Goal: Find specific page/section: Find specific page/section

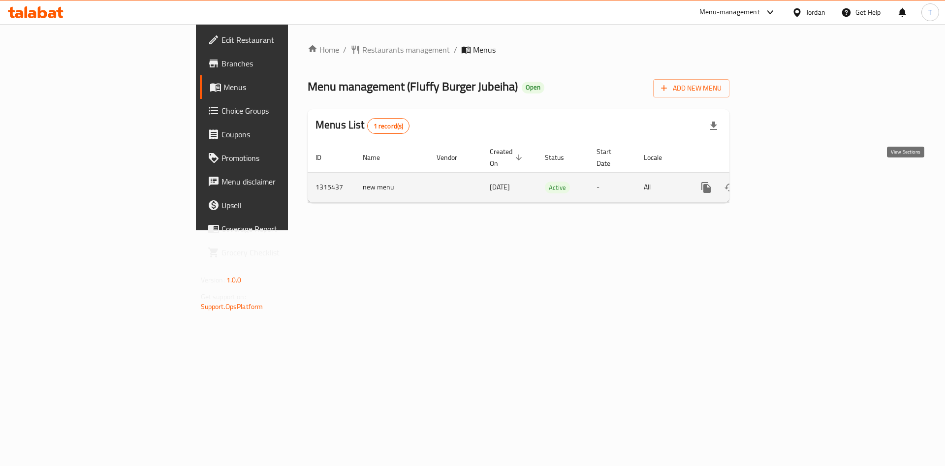
click at [789, 184] on link "enhanced table" at bounding box center [778, 188] width 24 height 24
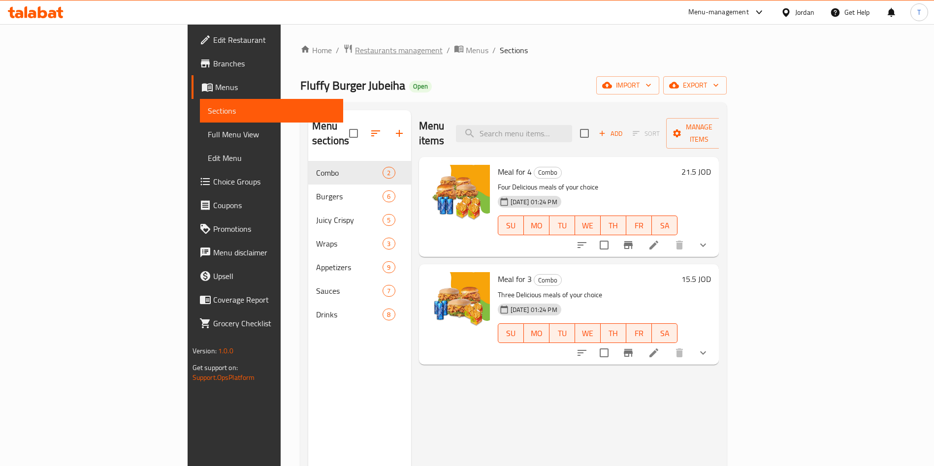
click at [355, 47] on span "Restaurants management" at bounding box center [399, 50] width 88 height 12
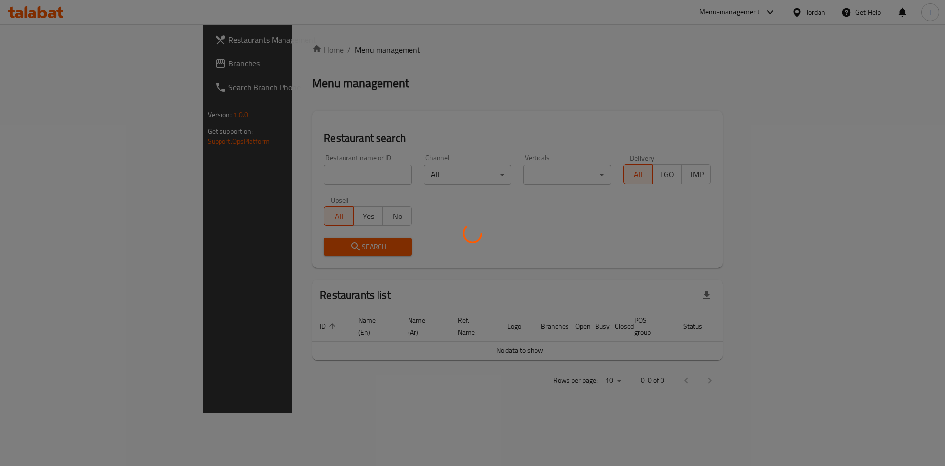
click at [291, 171] on div at bounding box center [472, 233] width 945 height 466
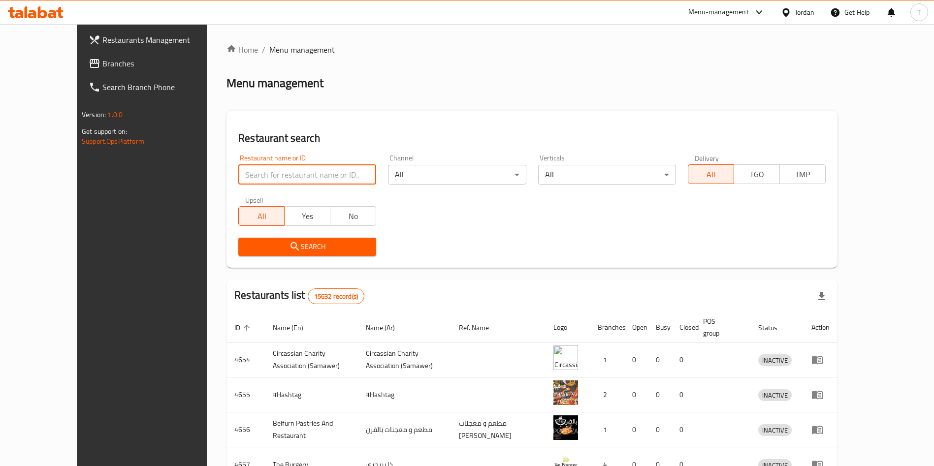
click at [294, 176] on input "search" at bounding box center [307, 175] width 138 height 20
type input "wifi burger"
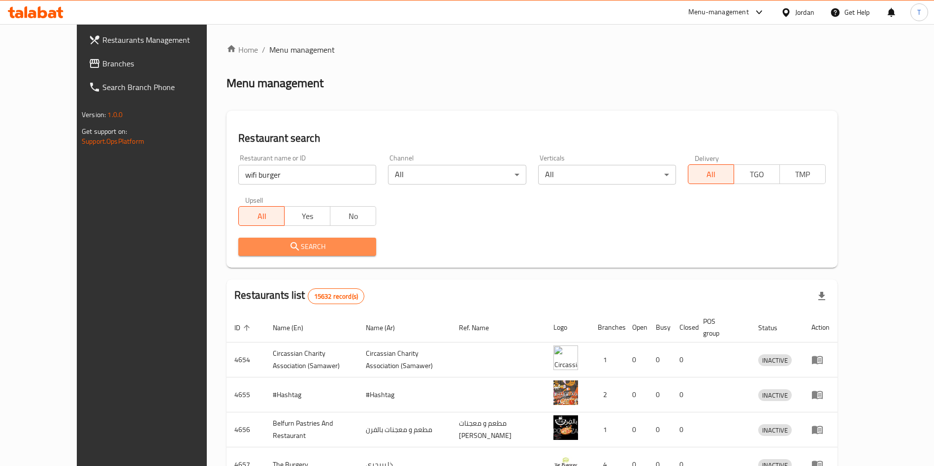
click at [319, 250] on span "Search" at bounding box center [307, 247] width 122 height 12
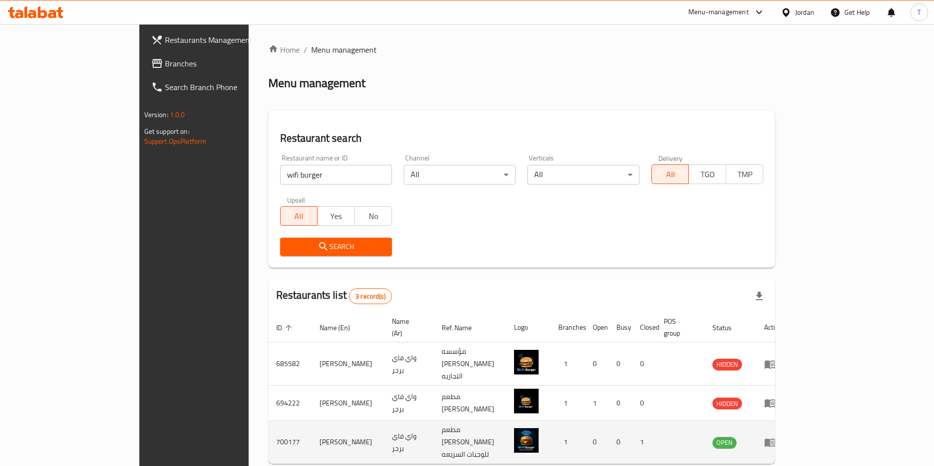
click at [776, 437] on icon "enhanced table" at bounding box center [770, 443] width 12 height 12
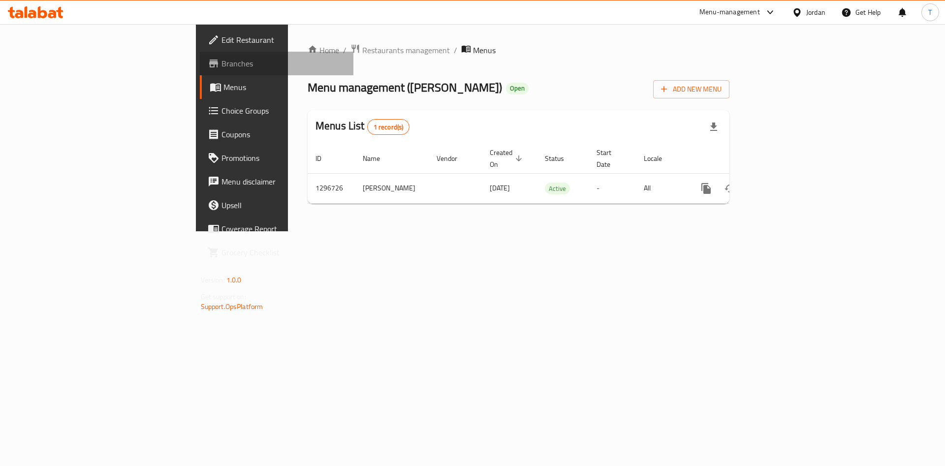
click at [200, 57] on link "Branches" at bounding box center [277, 64] width 154 height 24
